Goal: Task Accomplishment & Management: Manage account settings

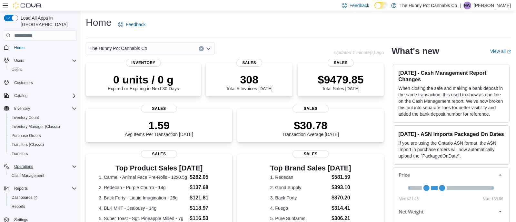
scroll to position [2, 0]
click at [19, 204] on span "Reports" at bounding box center [19, 206] width 14 height 5
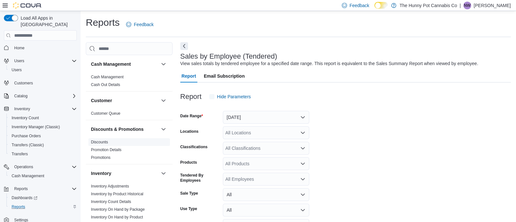
scroll to position [15, 0]
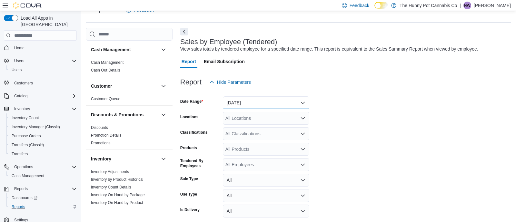
click at [244, 104] on button "[DATE]" at bounding box center [266, 102] width 86 height 13
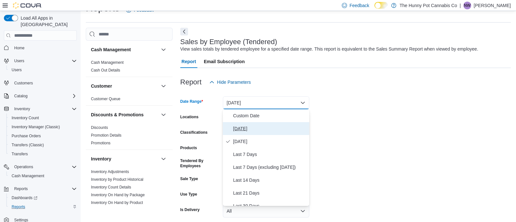
click at [236, 129] on span "[DATE]" at bounding box center [270, 129] width 74 height 8
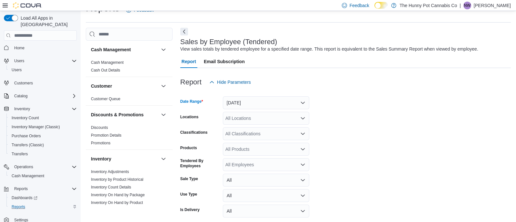
click at [253, 116] on div "All Locations" at bounding box center [266, 118] width 86 height 13
type input "****"
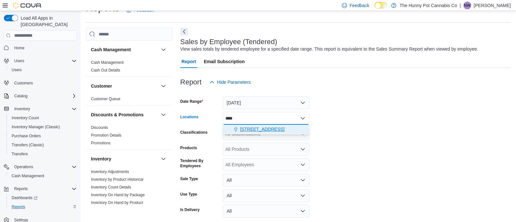
click at [252, 128] on span "[STREET_ADDRESS]" at bounding box center [262, 129] width 44 height 6
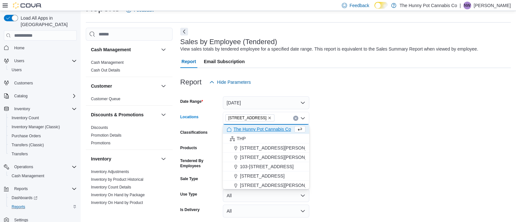
click at [364, 112] on form "Date Range [DATE] Locations [STREET_ADDRESS] Selected. [STREET_ADDRESS] Backspa…" at bounding box center [345, 162] width 331 height 147
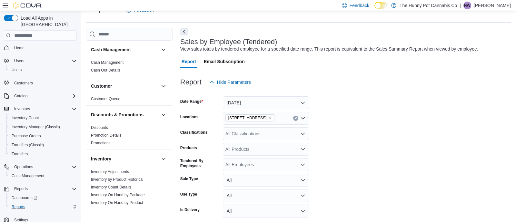
scroll to position [41, 0]
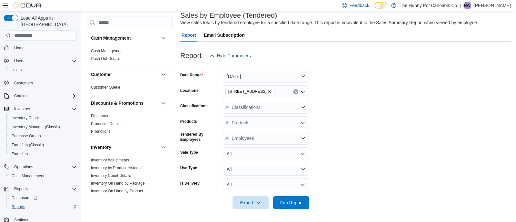
click at [293, 209] on div at bounding box center [345, 213] width 331 height 8
click at [302, 197] on span "Run Report" at bounding box center [291, 202] width 28 height 13
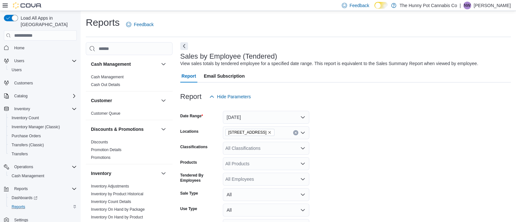
click at [260, 110] on div at bounding box center [345, 107] width 331 height 8
click at [254, 113] on button "[DATE]" at bounding box center [266, 117] width 86 height 13
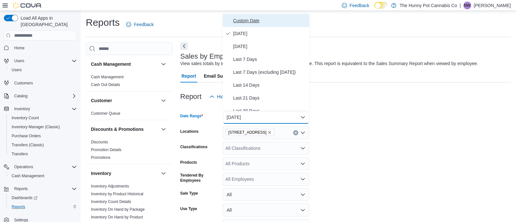
click at [264, 18] on span "Custom Date" at bounding box center [270, 21] width 74 height 8
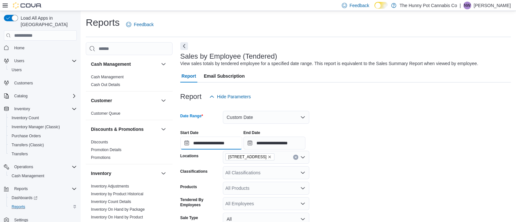
click at [220, 143] on input "**********" at bounding box center [211, 143] width 62 height 13
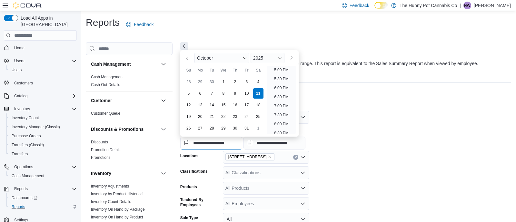
scroll to position [307, 0]
click at [284, 88] on li "6:00 PM" at bounding box center [282, 89] width 20 height 8
type input "**********"
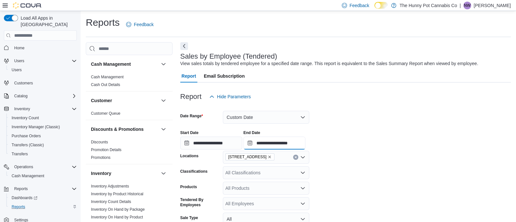
click at [305, 144] on input "**********" at bounding box center [274, 143] width 62 height 13
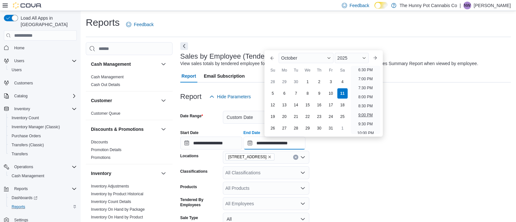
scroll to position [333, 0]
click at [361, 82] on li "7:00 PM" at bounding box center [366, 81] width 20 height 8
type input "**********"
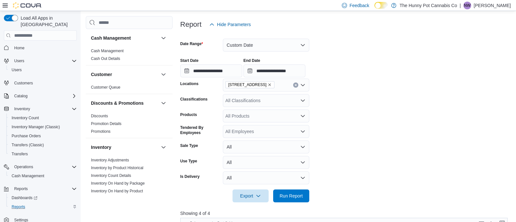
scroll to position [88, 0]
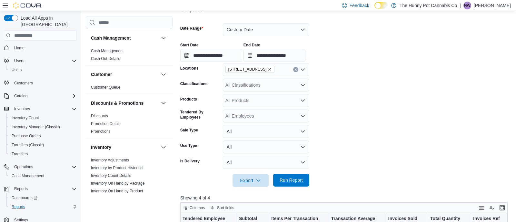
click at [298, 178] on span "Run Report" at bounding box center [291, 180] width 23 height 6
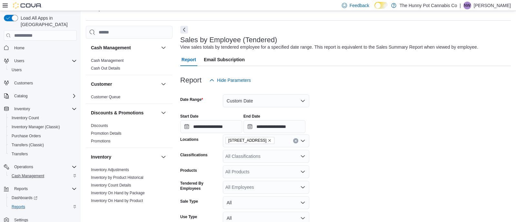
scroll to position [15, 0]
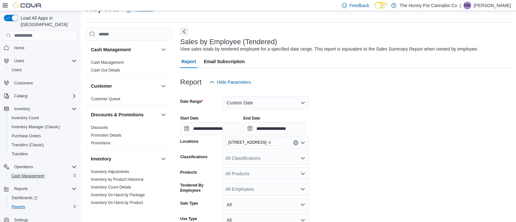
click at [28, 173] on span "Cash Management" at bounding box center [28, 175] width 33 height 5
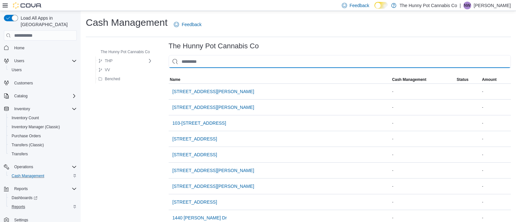
click at [202, 63] on input "This is a search bar. As you type, the results lower in the page will automatic…" at bounding box center [340, 61] width 342 height 13
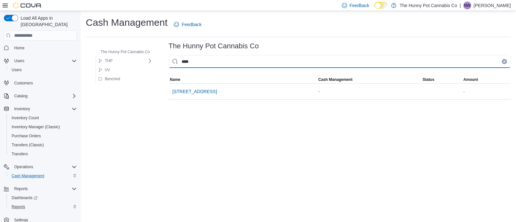
type input "****"
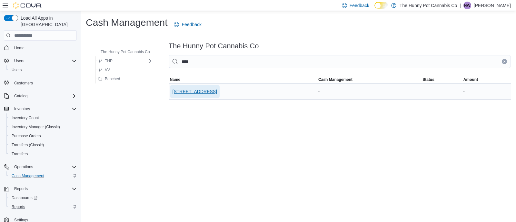
click at [183, 91] on span "[STREET_ADDRESS]" at bounding box center [195, 91] width 44 height 6
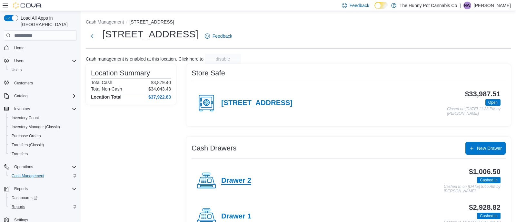
click at [238, 181] on h4 "Drawer 2" at bounding box center [236, 181] width 30 height 8
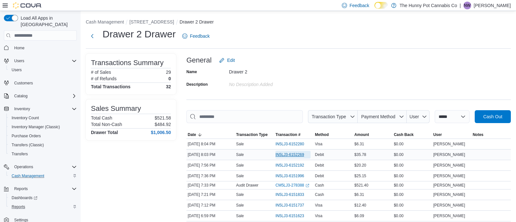
click at [292, 155] on span "IN5LJ3-6152269" at bounding box center [289, 154] width 29 height 5
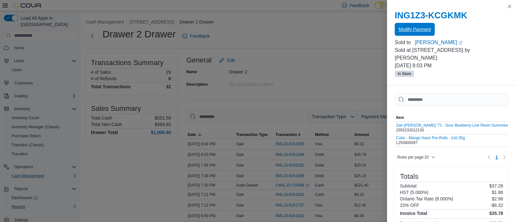
click at [415, 27] on span "Modify Payment" at bounding box center [415, 29] width 32 height 6
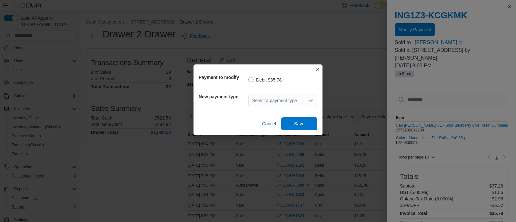
click at [284, 107] on div "Select a payment type" at bounding box center [282, 100] width 69 height 21
click at [271, 103] on div "Select a payment type" at bounding box center [282, 100] width 69 height 13
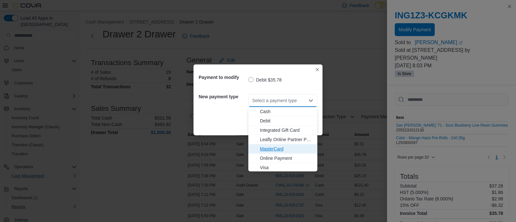
click at [283, 152] on button "MasterCard" at bounding box center [282, 148] width 69 height 9
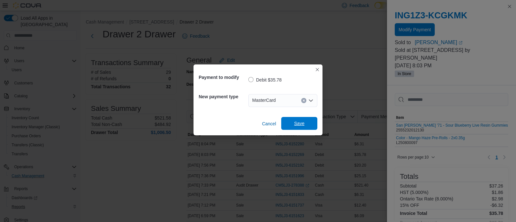
click at [296, 124] on span "Save" at bounding box center [299, 123] width 10 height 6
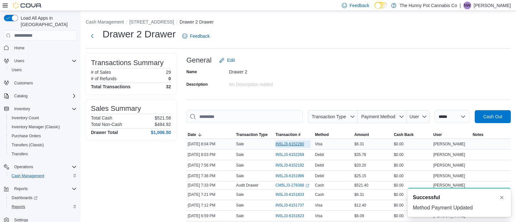
click at [288, 141] on span "IN5LJ3-6152280" at bounding box center [292, 144] width 35 height 8
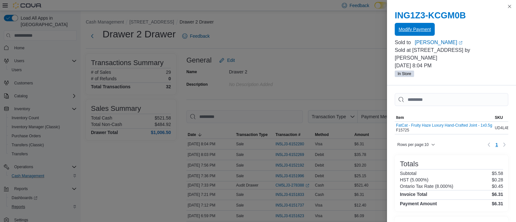
click at [419, 33] on span "Modify Payment" at bounding box center [415, 29] width 32 height 13
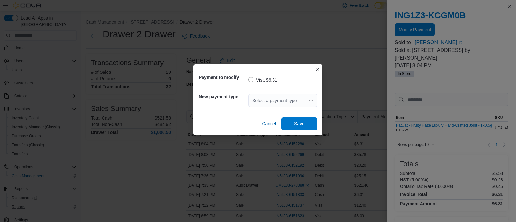
click at [278, 95] on div "Select a payment type" at bounding box center [282, 100] width 69 height 13
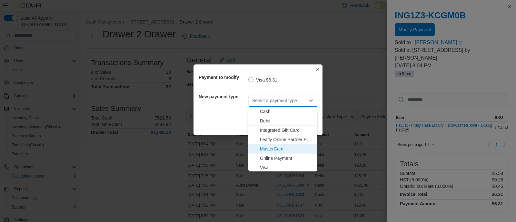
click at [265, 153] on button "MasterCard" at bounding box center [282, 148] width 69 height 9
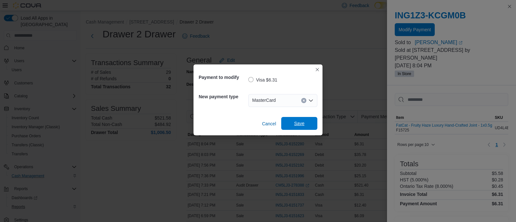
click at [300, 127] on span "Save" at bounding box center [299, 123] width 28 height 13
